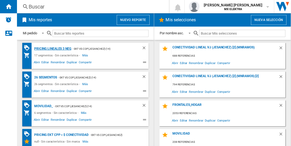
click at [52, 48] on div "Pricing lineales 3 neg" at bounding box center [52, 48] width 38 height 7
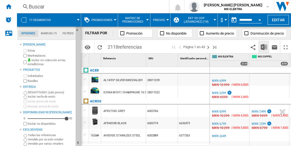
click at [264, 47] on img "Descargar en Excel" at bounding box center [264, 47] width 6 height 6
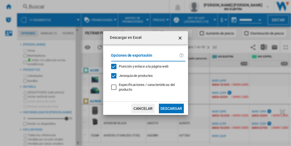
click at [171, 108] on button "Descargar" at bounding box center [171, 108] width 25 height 10
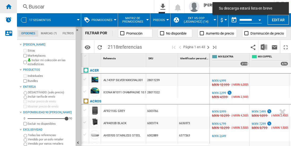
click at [8, 6] on ng-md-icon "Inicio" at bounding box center [8, 6] width 6 height 6
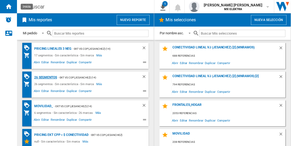
click at [46, 77] on div "26 segmentos" at bounding box center [45, 77] width 24 height 7
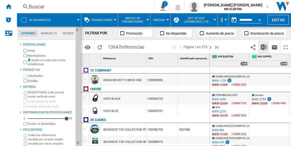
click at [264, 47] on img "Descargar en Excel" at bounding box center [264, 47] width 6 height 6
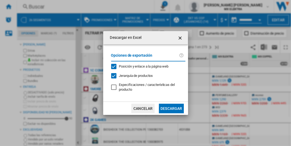
click at [171, 108] on button "Descargar" at bounding box center [171, 108] width 25 height 10
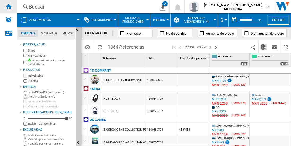
click at [8, 6] on ng-md-icon "Inicio" at bounding box center [8, 6] width 6 height 6
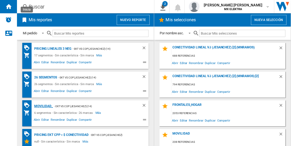
click at [43, 105] on div "MOVILIDAD_" at bounding box center [43, 106] width 20 height 7
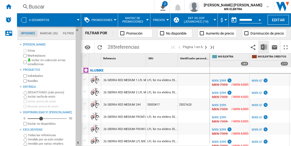
click at [264, 47] on img "Descargar en Excel" at bounding box center [264, 47] width 6 height 6
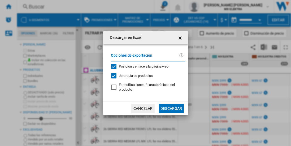
click at [171, 108] on button "Descargar" at bounding box center [171, 108] width 25 height 10
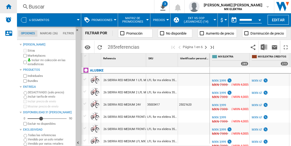
click at [8, 6] on ng-md-icon "Inicio" at bounding box center [8, 6] width 6 height 6
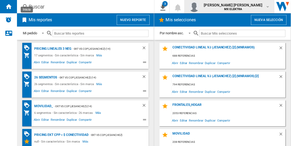
click at [234, 7] on span "[PERSON_NAME] [PERSON_NAME]" at bounding box center [233, 4] width 59 height 5
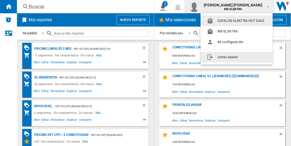
click at [224, 56] on button "Cerrar sesión" at bounding box center [236, 57] width 72 height 11
